Goal: Task Accomplishment & Management: Use online tool/utility

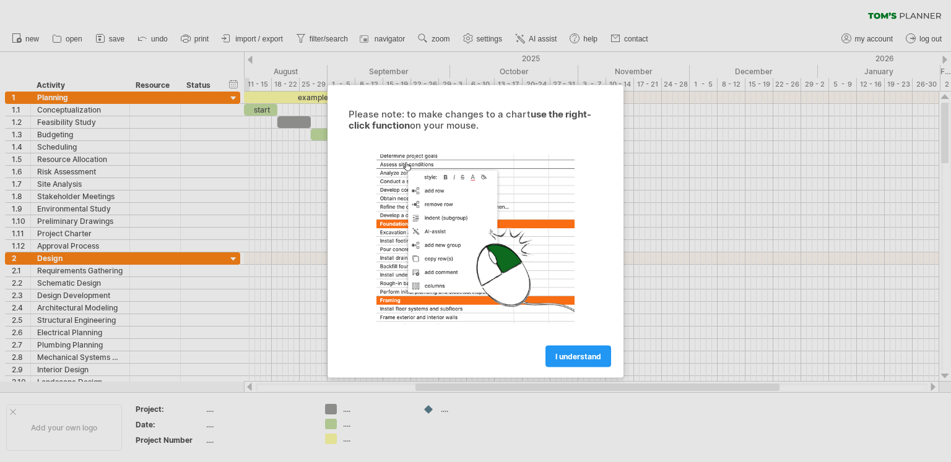
click at [572, 357] on span "I understand" at bounding box center [578, 356] width 46 height 9
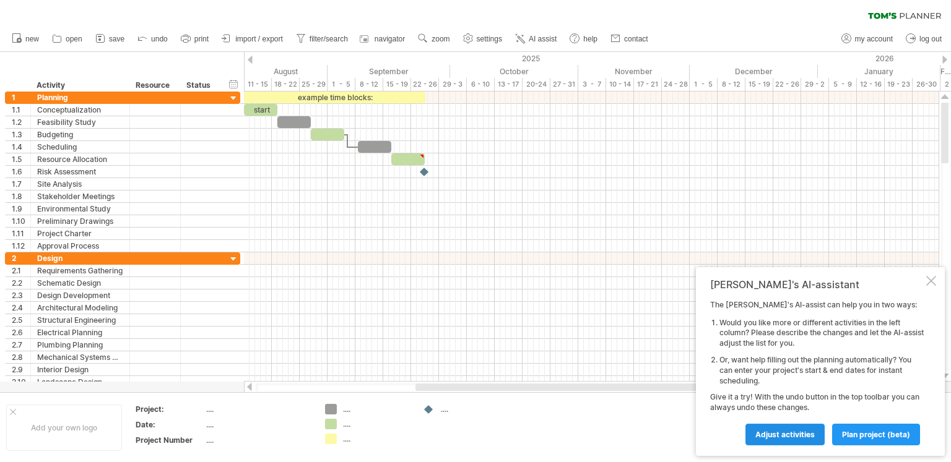
click at [810, 438] on span "Adjust activities" at bounding box center [784, 434] width 59 height 9
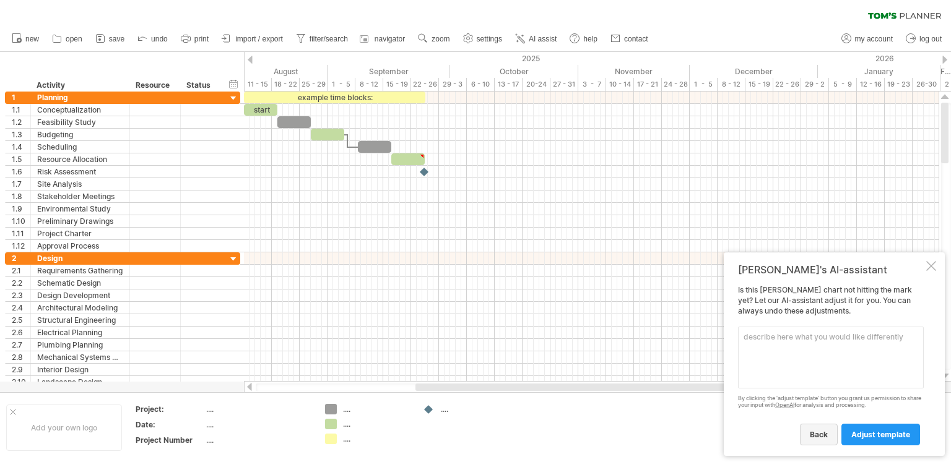
click at [821, 429] on link "back" at bounding box center [819, 435] width 38 height 22
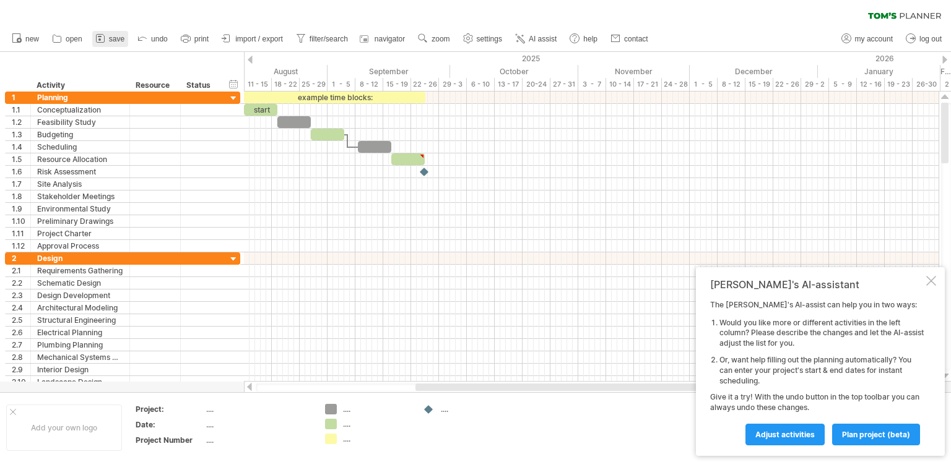
click at [119, 38] on span "save" at bounding box center [116, 39] width 15 height 9
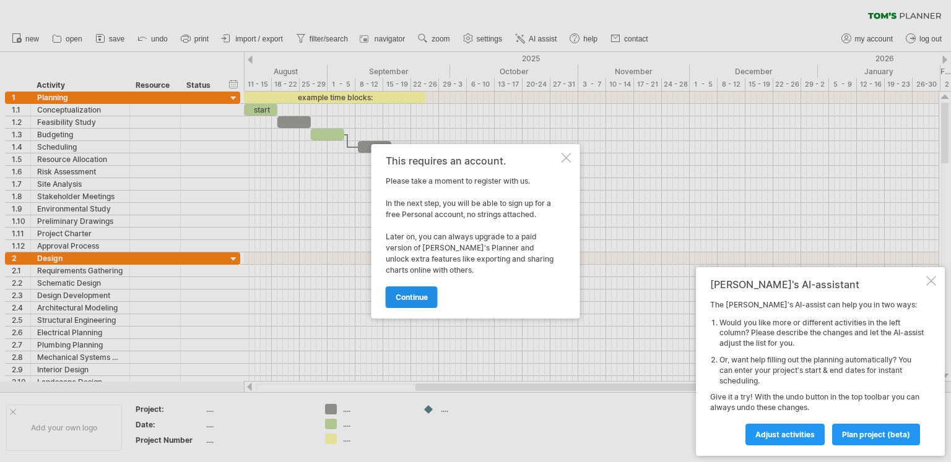
click at [410, 295] on span "continue" at bounding box center [412, 297] width 32 height 9
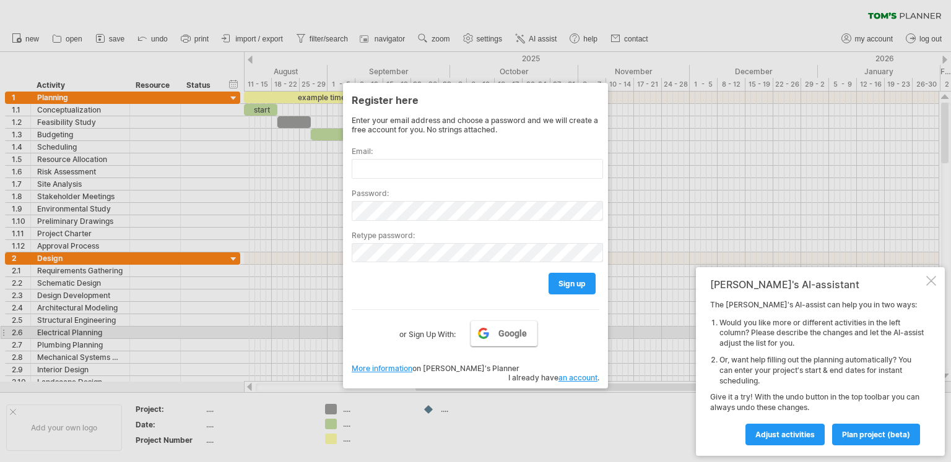
click at [500, 337] on span "Google" at bounding box center [512, 334] width 28 height 10
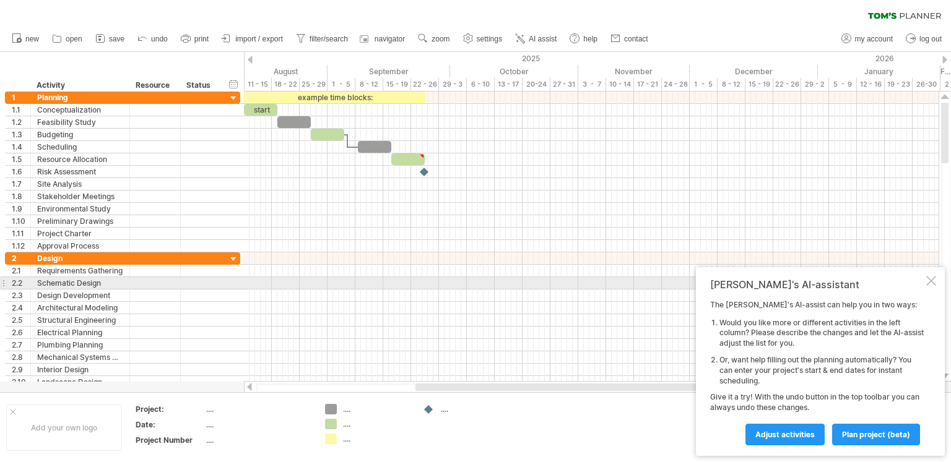
click at [929, 279] on div at bounding box center [931, 281] width 10 height 10
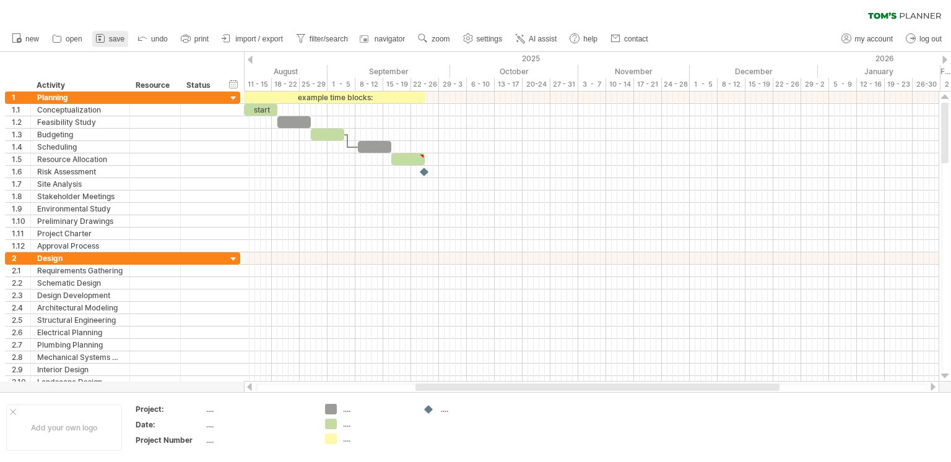
click at [102, 35] on icon at bounding box center [100, 38] width 12 height 12
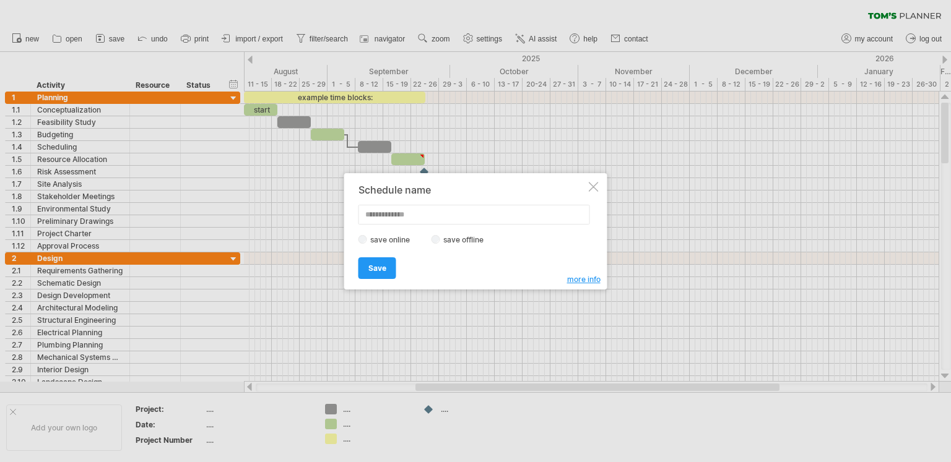
click at [448, 219] on input "text" at bounding box center [474, 215] width 232 height 20
click at [440, 238] on label "save offline" at bounding box center [467, 239] width 54 height 9
click at [416, 219] on input "text" at bounding box center [474, 215] width 232 height 20
type input "****"
click at [375, 274] on link "Save" at bounding box center [377, 269] width 38 height 22
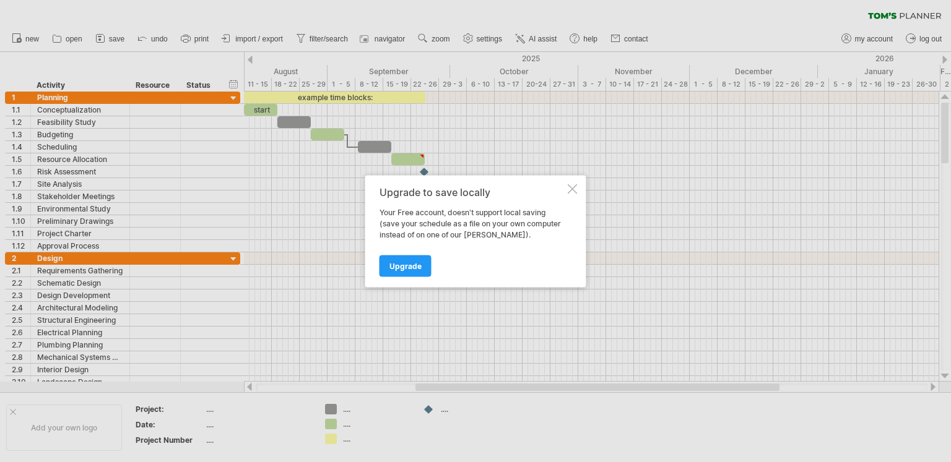
click at [571, 189] on div at bounding box center [573, 189] width 10 height 10
